Goal: Task Accomplishment & Management: Use online tool/utility

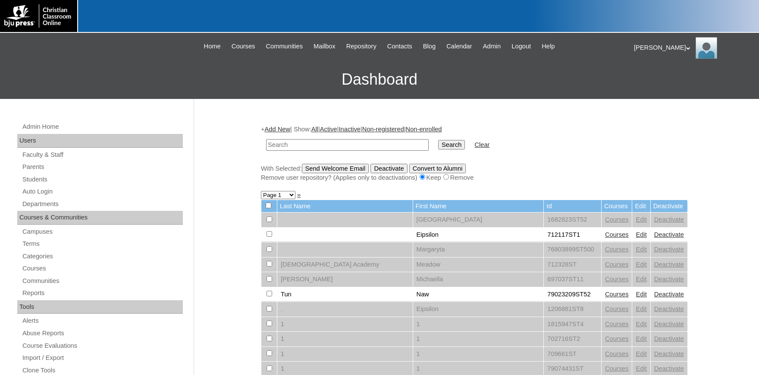
click at [331, 143] on input "text" at bounding box center [347, 145] width 163 height 12
type input "mainstreet.education"
click at [438, 140] on input "Search" at bounding box center [451, 144] width 27 height 9
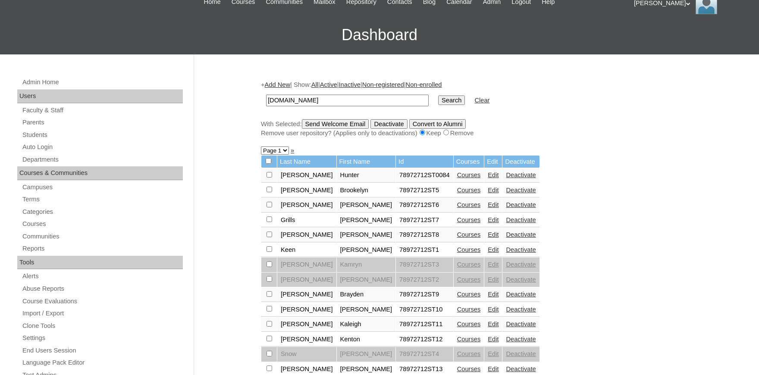
scroll to position [95, 0]
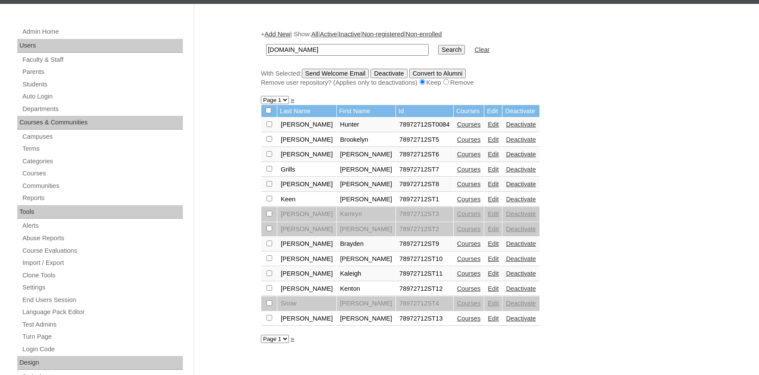
click at [488, 126] on link "Edit" at bounding box center [493, 124] width 11 height 7
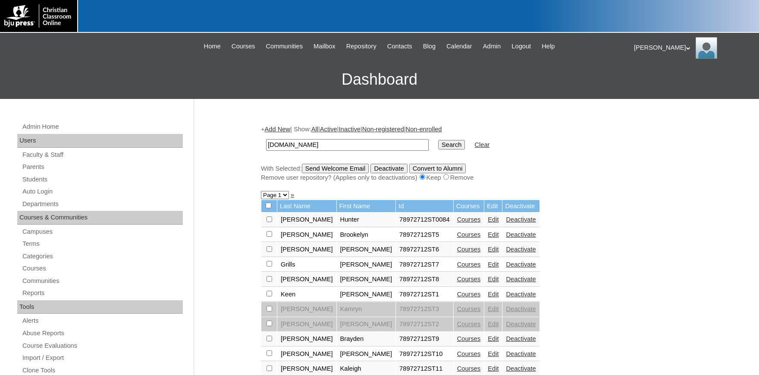
scroll to position [95, 0]
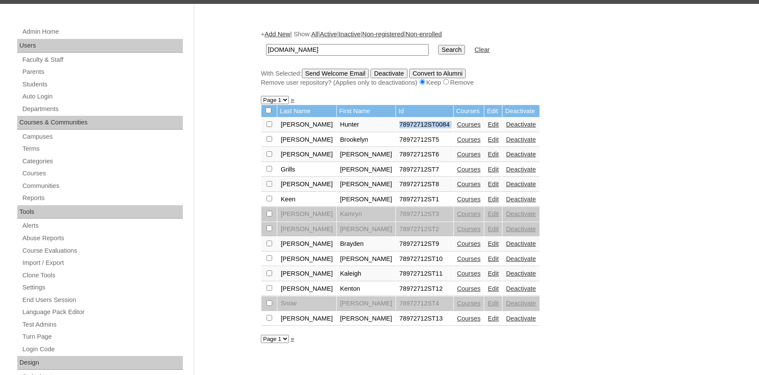
drag, startPoint x: 409, startPoint y: 127, endPoint x: 356, endPoint y: 129, distance: 52.7
click at [355, 129] on tr "Cassady Hunter 78972712ST0084 Courses Edit Deactivate" at bounding box center [400, 124] width 278 height 15
copy tr "78972712ST0084"
click at [47, 94] on link "Auto Login" at bounding box center [102, 96] width 161 height 11
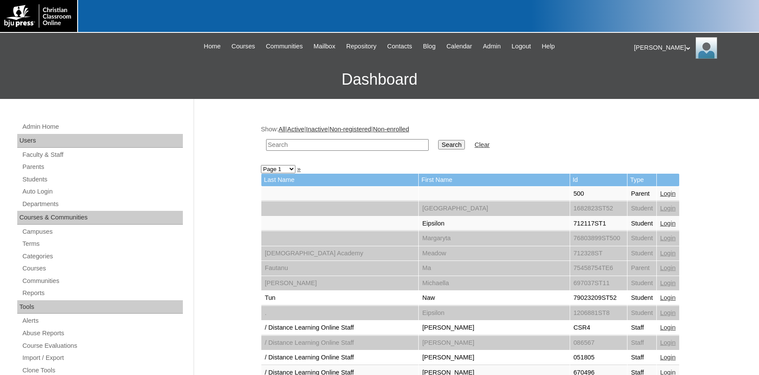
click at [316, 143] on input "text" at bounding box center [347, 145] width 163 height 12
paste input "78972712ST0084"
type input "78972712ST0084"
click at [438, 145] on input "Search" at bounding box center [451, 144] width 27 height 9
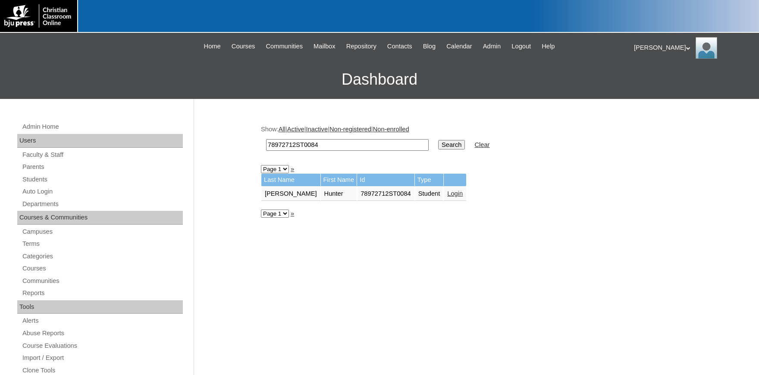
click at [447, 195] on link "Login" at bounding box center [455, 193] width 16 height 7
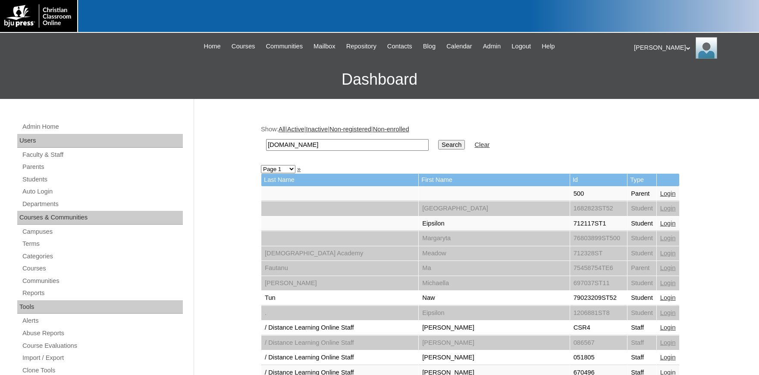
type input "[DOMAIN_NAME]"
click at [438, 142] on input "Search" at bounding box center [451, 144] width 27 height 9
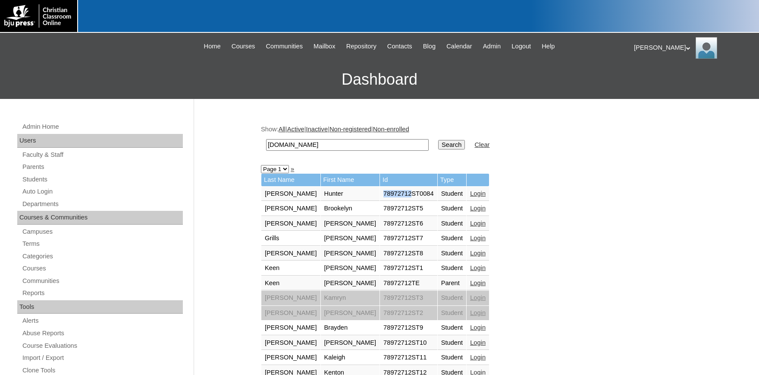
drag, startPoint x: 367, startPoint y: 194, endPoint x: 336, endPoint y: 196, distance: 31.5
click at [334, 196] on tr "Cassady Hunter 78972712ST0084 Student Login" at bounding box center [375, 193] width 228 height 15
copy tr "78972712"
drag, startPoint x: 40, startPoint y: 178, endPoint x: 45, endPoint y: 179, distance: 5.7
click at [41, 178] on link "Students" at bounding box center [102, 179] width 161 height 11
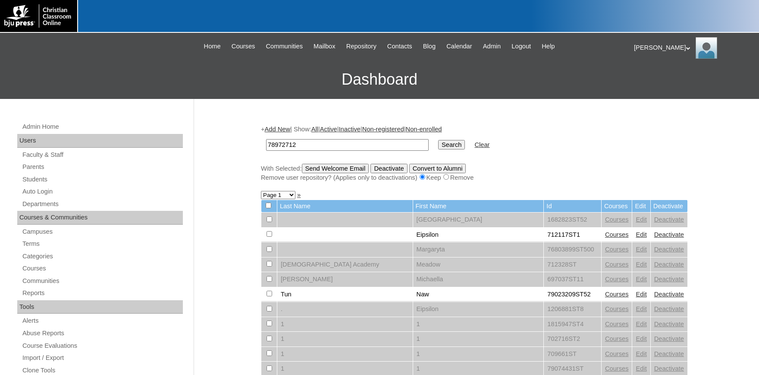
drag, startPoint x: 281, startPoint y: 144, endPoint x: 106, endPoint y: 139, distance: 175.2
click at [266, 142] on input "78972712" at bounding box center [347, 145] width 163 height 12
type input "78972712"
click at [444, 145] on input "Search" at bounding box center [451, 144] width 27 height 9
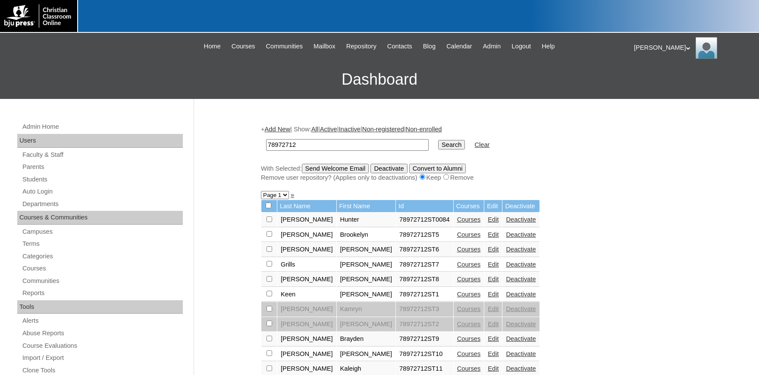
click at [457, 297] on link "Courses" at bounding box center [469, 293] width 24 height 7
